Goal: Task Accomplishment & Management: Use online tool/utility

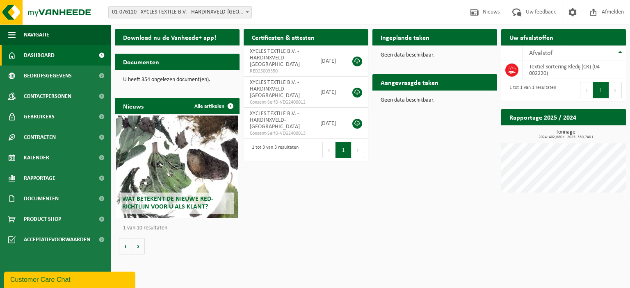
click at [165, 170] on div "Wat betekent de nieuwe RED-richtlijn voor u als klant?" at bounding box center [177, 167] width 122 height 103
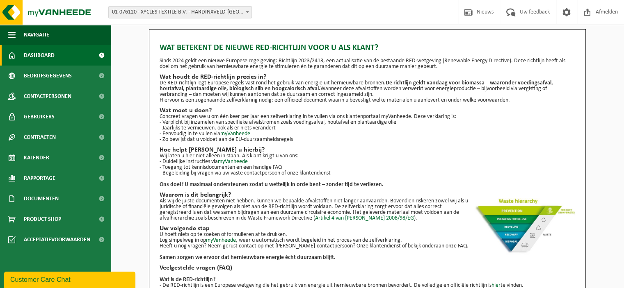
click at [35, 57] on span "Dashboard" at bounding box center [39, 55] width 31 height 21
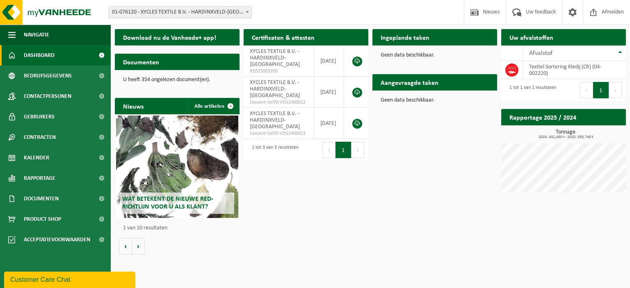
click at [423, 80] on h2 "Aangevraagde taken" at bounding box center [410, 82] width 74 height 16
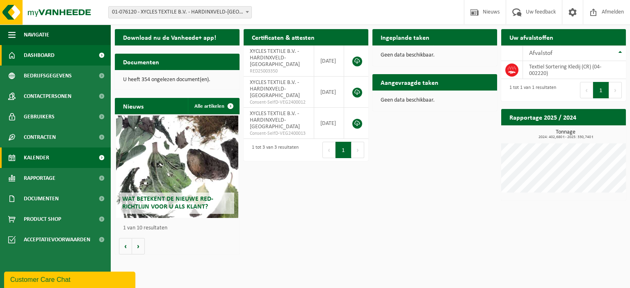
click at [38, 160] on span "Kalender" at bounding box center [36, 158] width 25 height 21
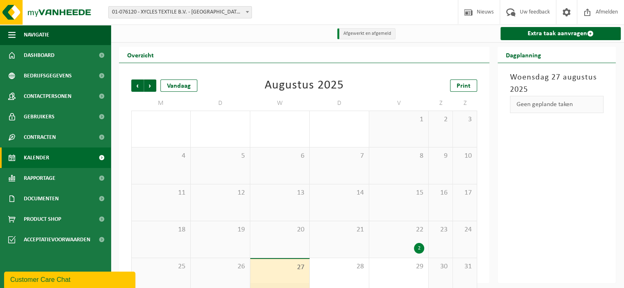
scroll to position [16, 0]
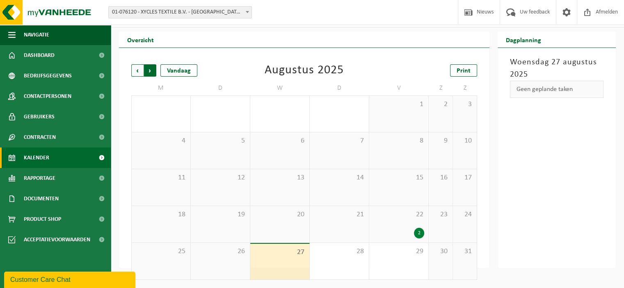
click at [141, 72] on span "Vorige" at bounding box center [137, 70] width 12 height 12
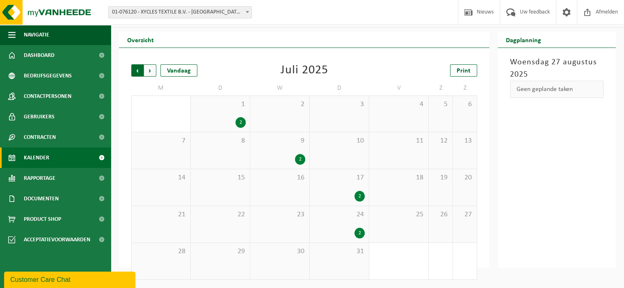
click at [150, 69] on span "Volgende" at bounding box center [150, 70] width 12 height 12
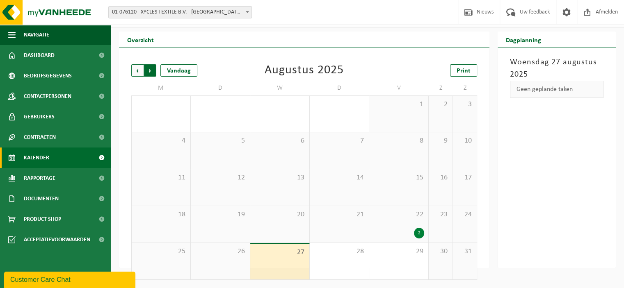
click at [141, 69] on span "Vorige" at bounding box center [137, 70] width 12 height 12
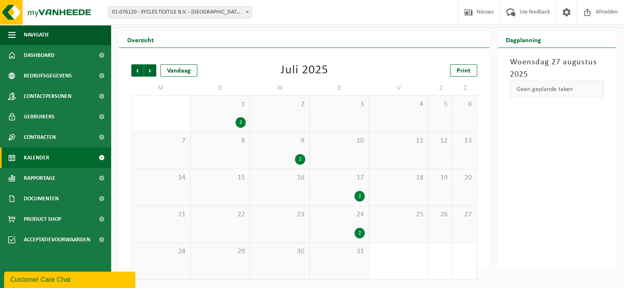
click at [51, 158] on link "Kalender" at bounding box center [55, 158] width 111 height 21
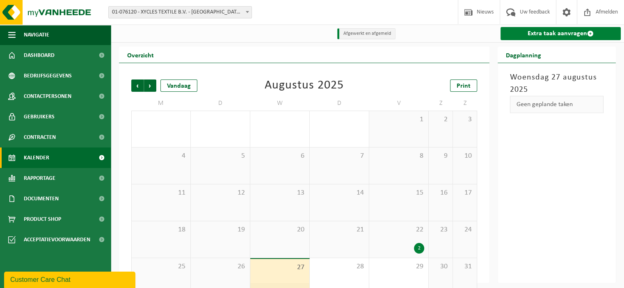
click at [553, 35] on link "Extra taak aanvragen" at bounding box center [561, 33] width 120 height 13
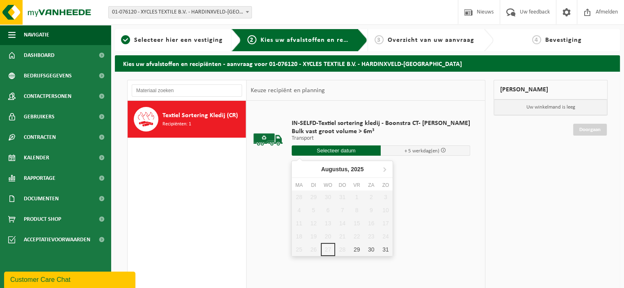
click at [354, 149] on input "text" at bounding box center [336, 151] width 89 height 10
click at [384, 168] on icon at bounding box center [385, 170] width 2 height 4
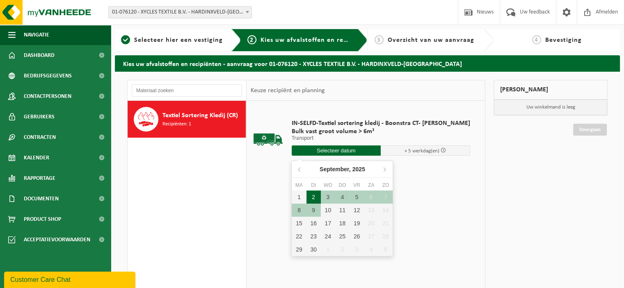
click at [312, 197] on div "2" at bounding box center [313, 197] width 14 height 13
type input "Van 2025-09-02"
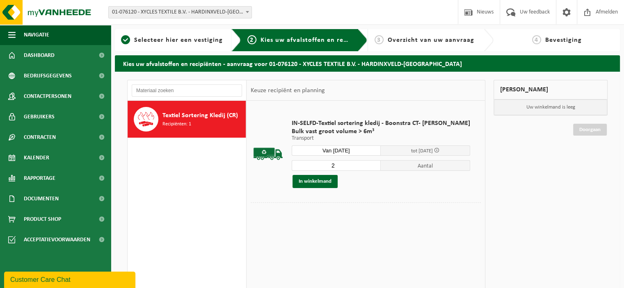
type input "2"
click at [366, 163] on input "2" at bounding box center [336, 165] width 89 height 11
click at [320, 183] on button "In winkelmand" at bounding box center [315, 181] width 45 height 13
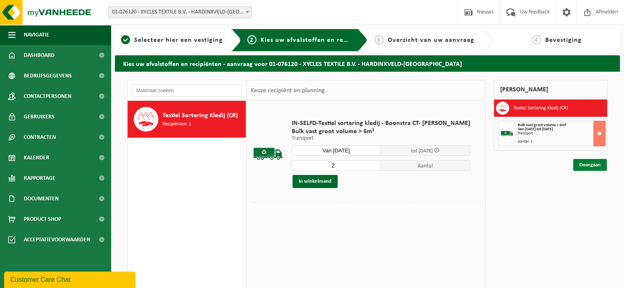
click at [589, 165] on link "Doorgaan" at bounding box center [590, 165] width 34 height 12
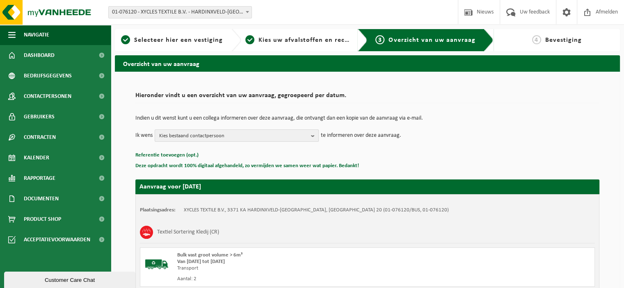
click at [249, 131] on span "Kies bestaand contactpersoon" at bounding box center [233, 136] width 149 height 12
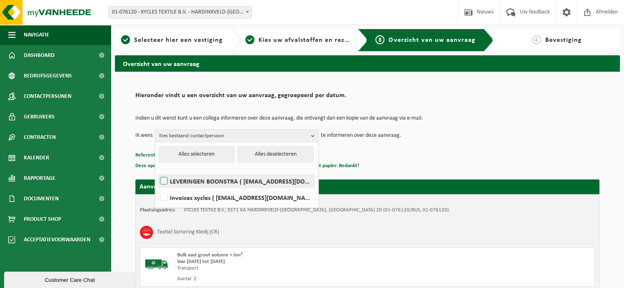
click at [229, 183] on label "LEVERINGEN BOONSTRA ( containers@boonstra.eu )" at bounding box center [236, 181] width 156 height 12
click at [157, 171] on input "LEVERINGEN BOONSTRA ( containers@boonstra.eu )" at bounding box center [157, 171] width 0 height 0
checkbox input "true"
click at [456, 162] on p "Deze opdracht wordt 100% digitaal afgehandeld, zo vermijden we samen weer wat p…" at bounding box center [367, 166] width 464 height 11
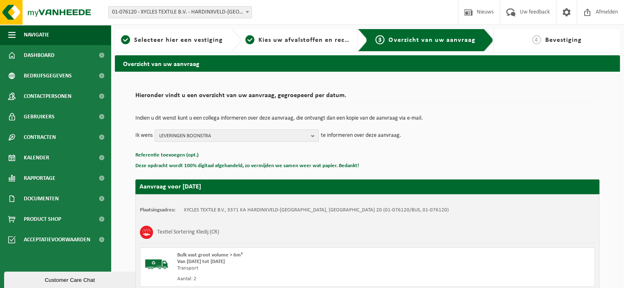
scroll to position [105, 0]
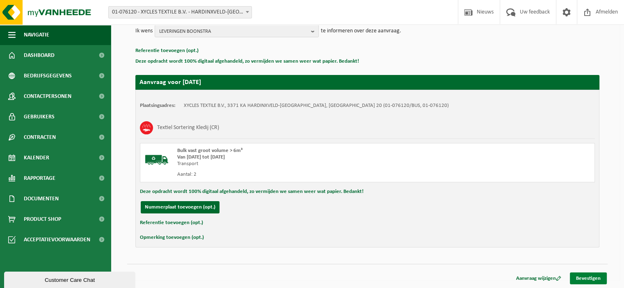
click at [582, 278] on link "Bevestigen" at bounding box center [588, 279] width 37 height 12
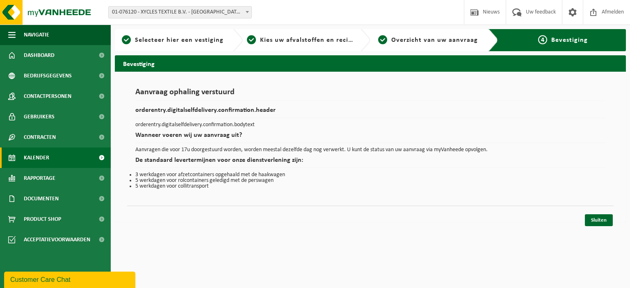
click at [44, 157] on span "Kalender" at bounding box center [36, 158] width 25 height 21
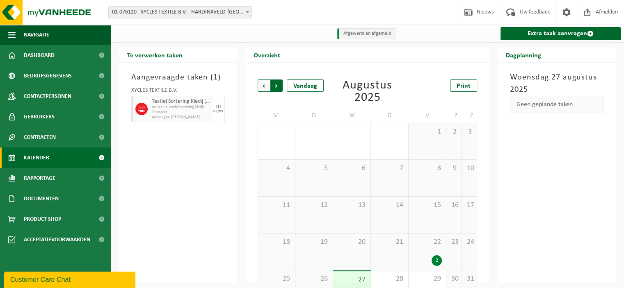
click at [263, 87] on span "Vorige" at bounding box center [264, 86] width 12 height 12
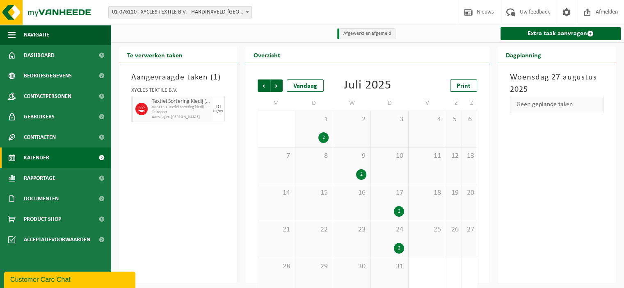
scroll to position [16, 0]
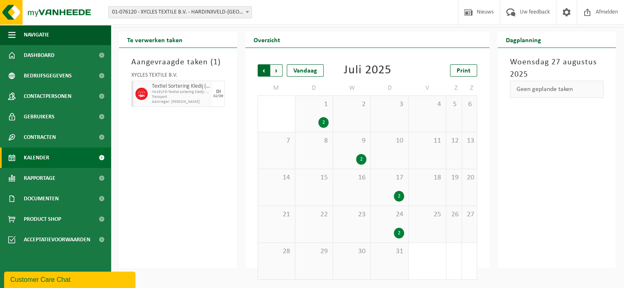
click at [278, 69] on span "Volgende" at bounding box center [276, 70] width 12 height 12
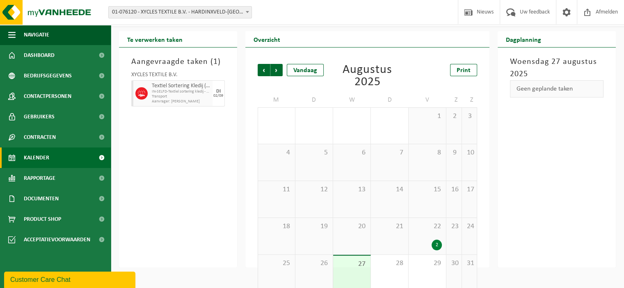
scroll to position [28, 0]
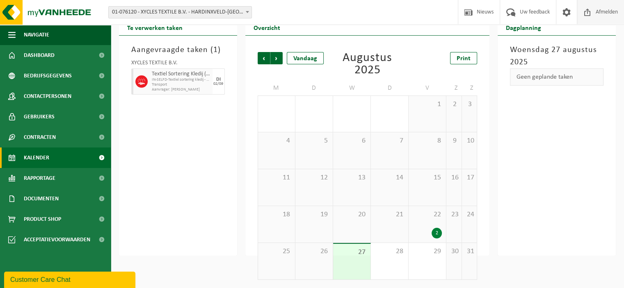
click at [599, 14] on span "Afmelden" at bounding box center [607, 12] width 26 height 24
